Goal: Task Accomplishment & Management: Manage account settings

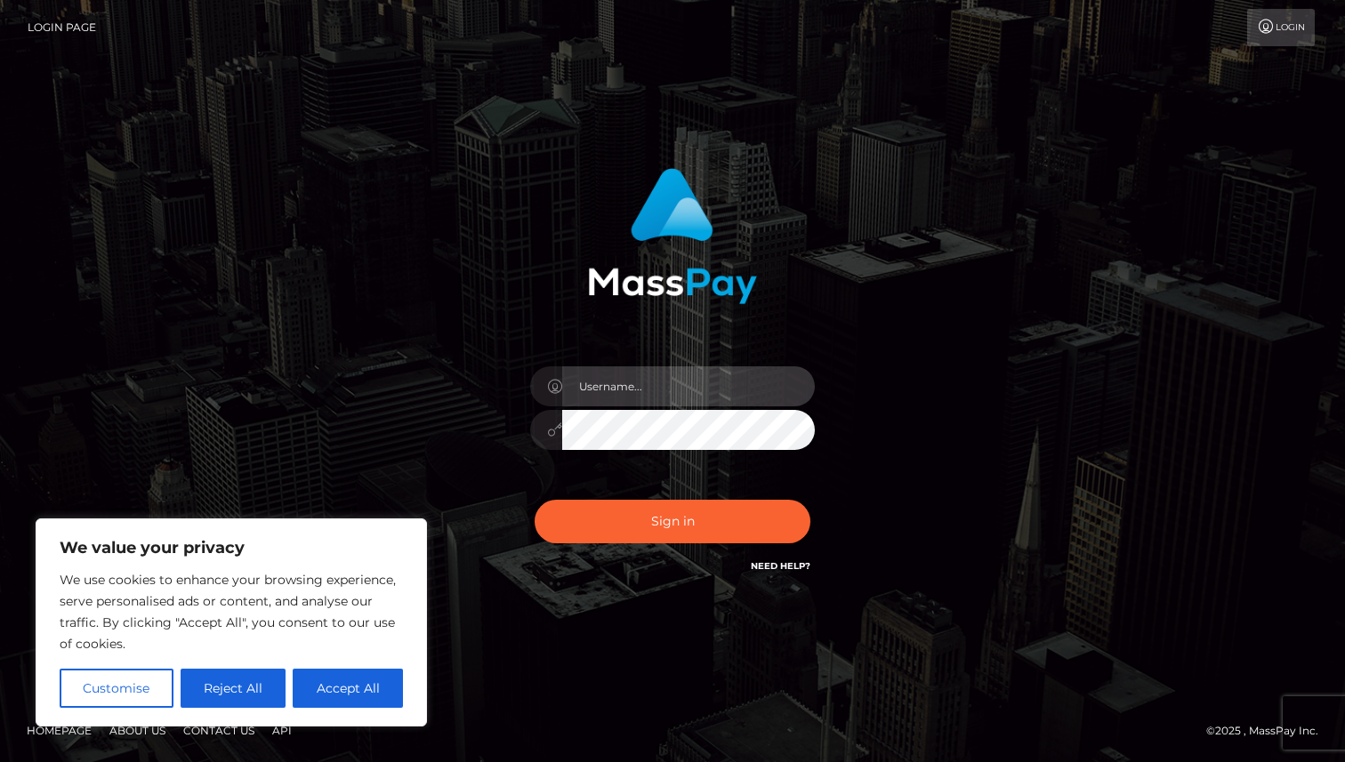
type input "rhai.club"
click at [840, 489] on div "rhai.club Sign in" at bounding box center [672, 372] width 467 height 435
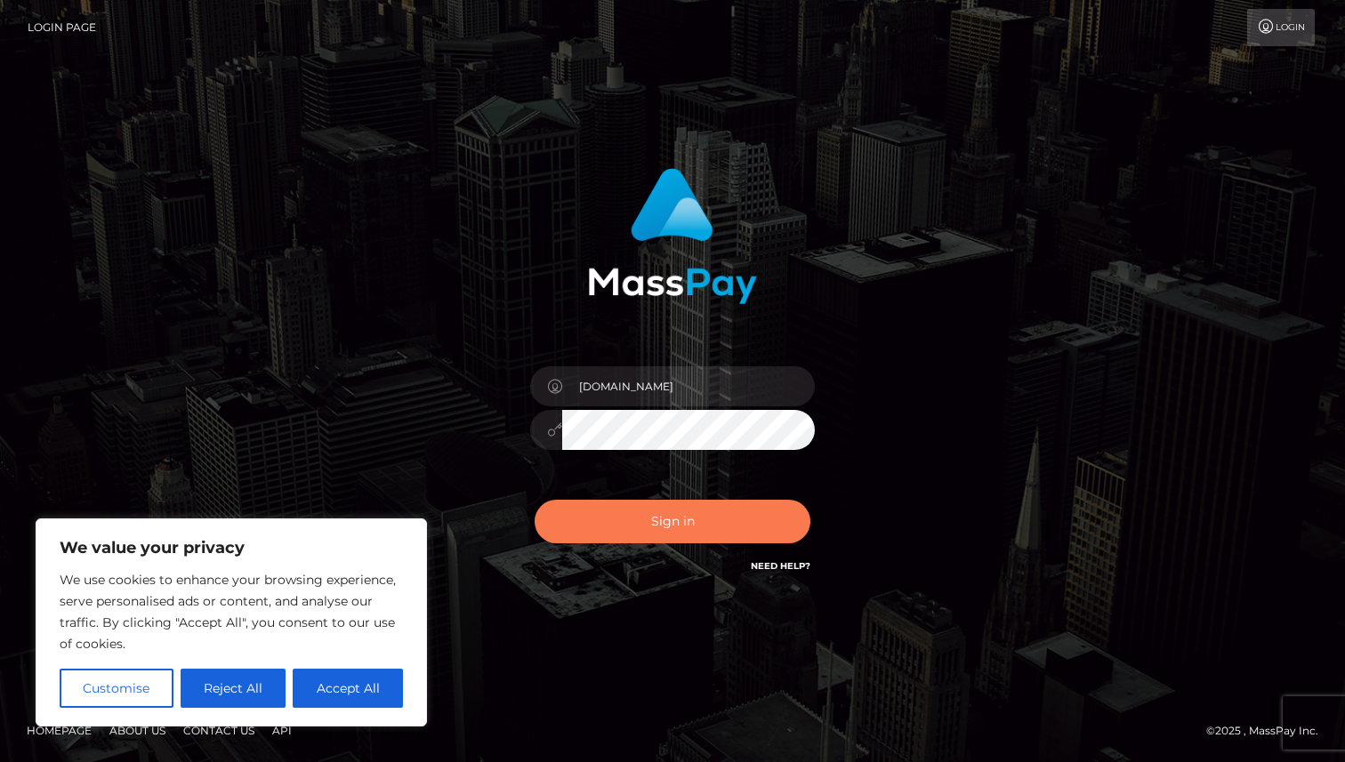
click at [703, 515] on button "Sign in" at bounding box center [673, 522] width 276 height 44
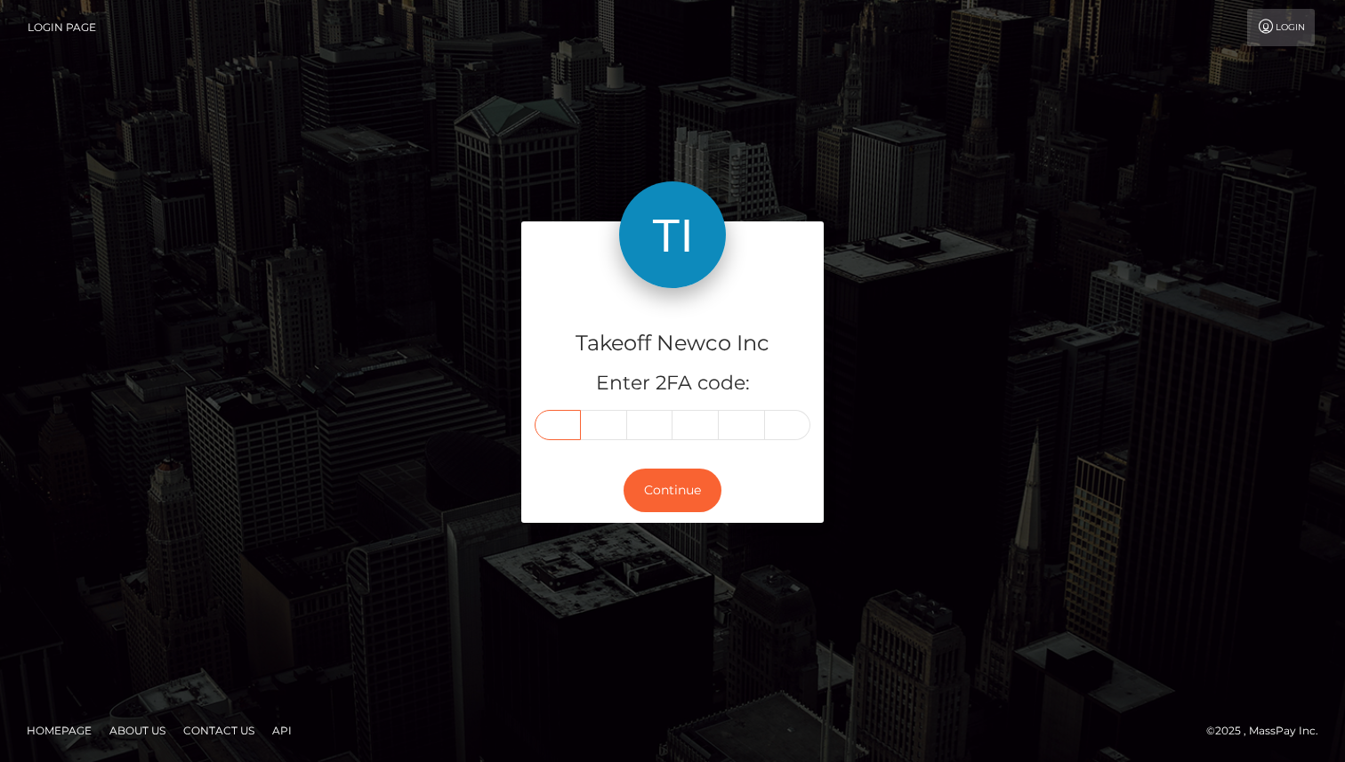
click at [549, 415] on input "text" at bounding box center [558, 425] width 46 height 30
type input "5"
type input "3"
type input "0"
type input "8"
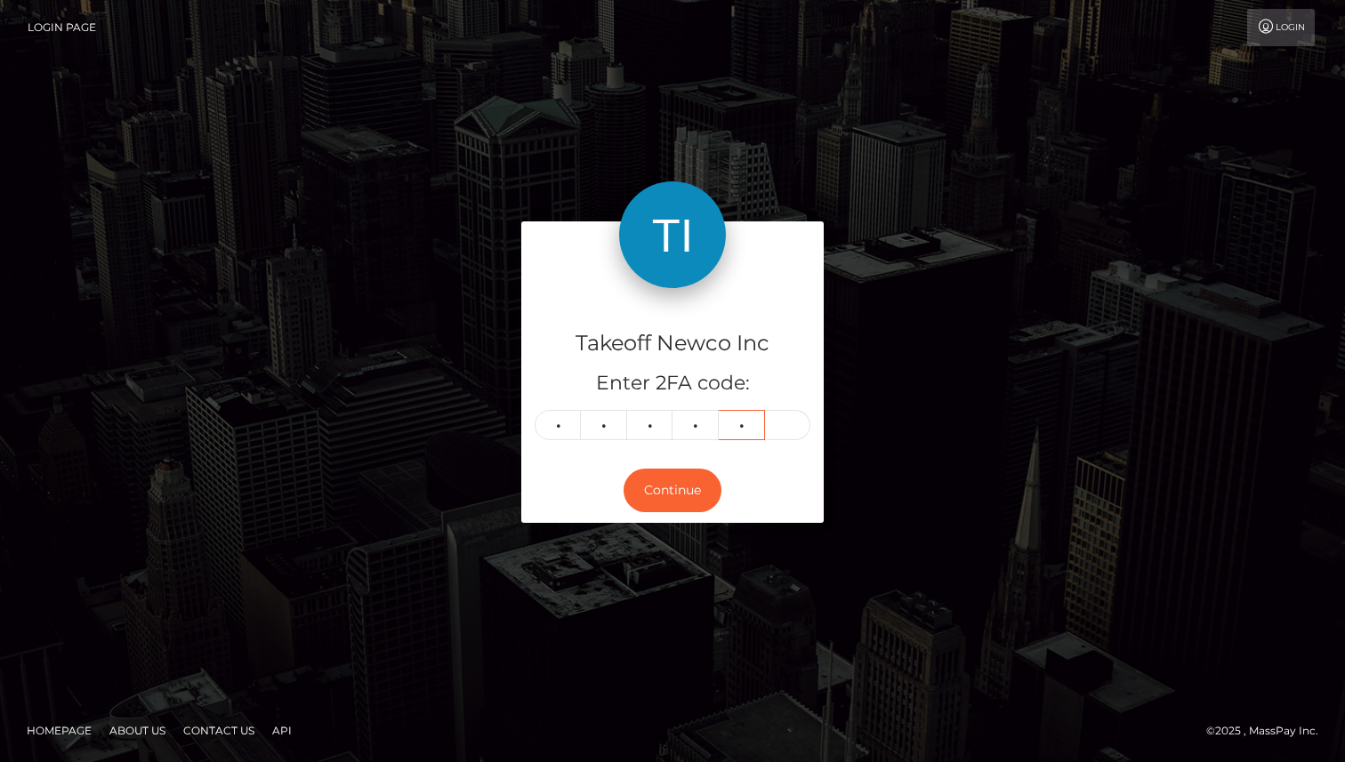
type input "9"
type input "2"
click at [676, 484] on button "Continue" at bounding box center [673, 491] width 98 height 44
